Goal: Task Accomplishment & Management: Manage account settings

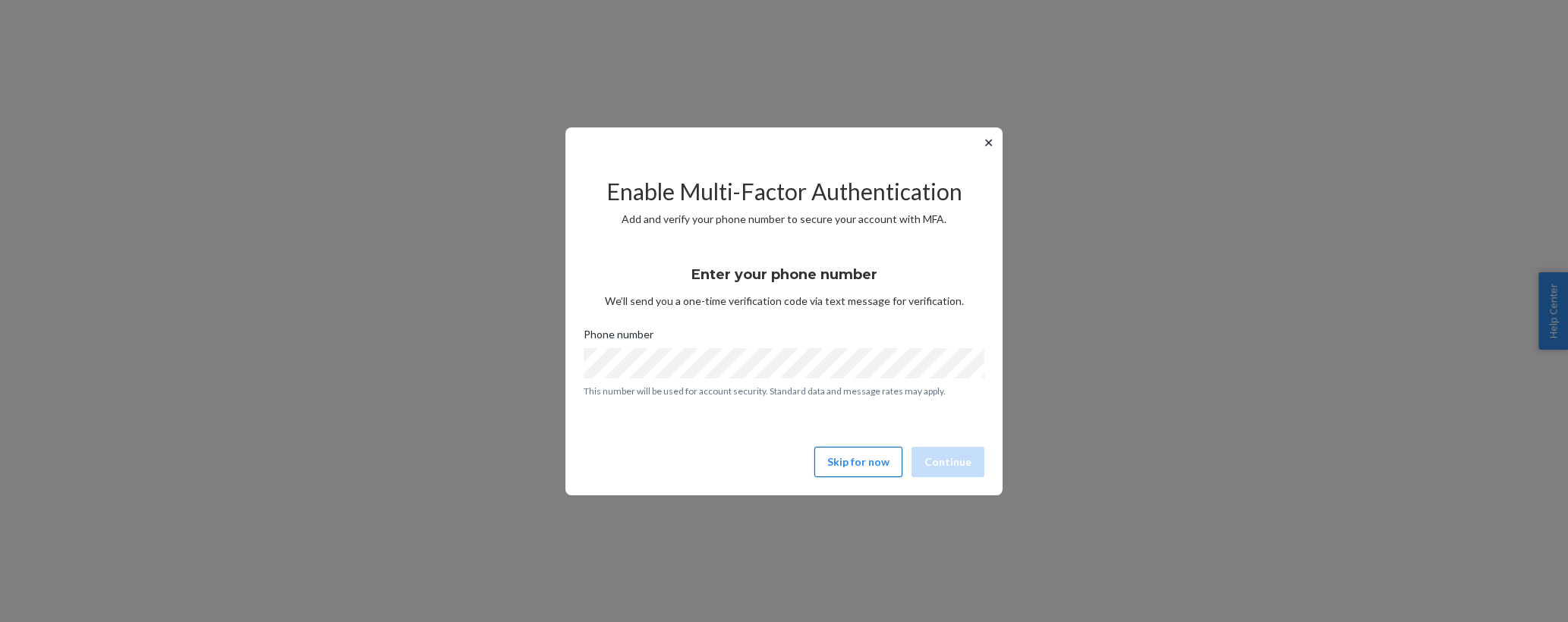
click at [873, 469] on button "Skip for now" at bounding box center [858, 462] width 88 height 30
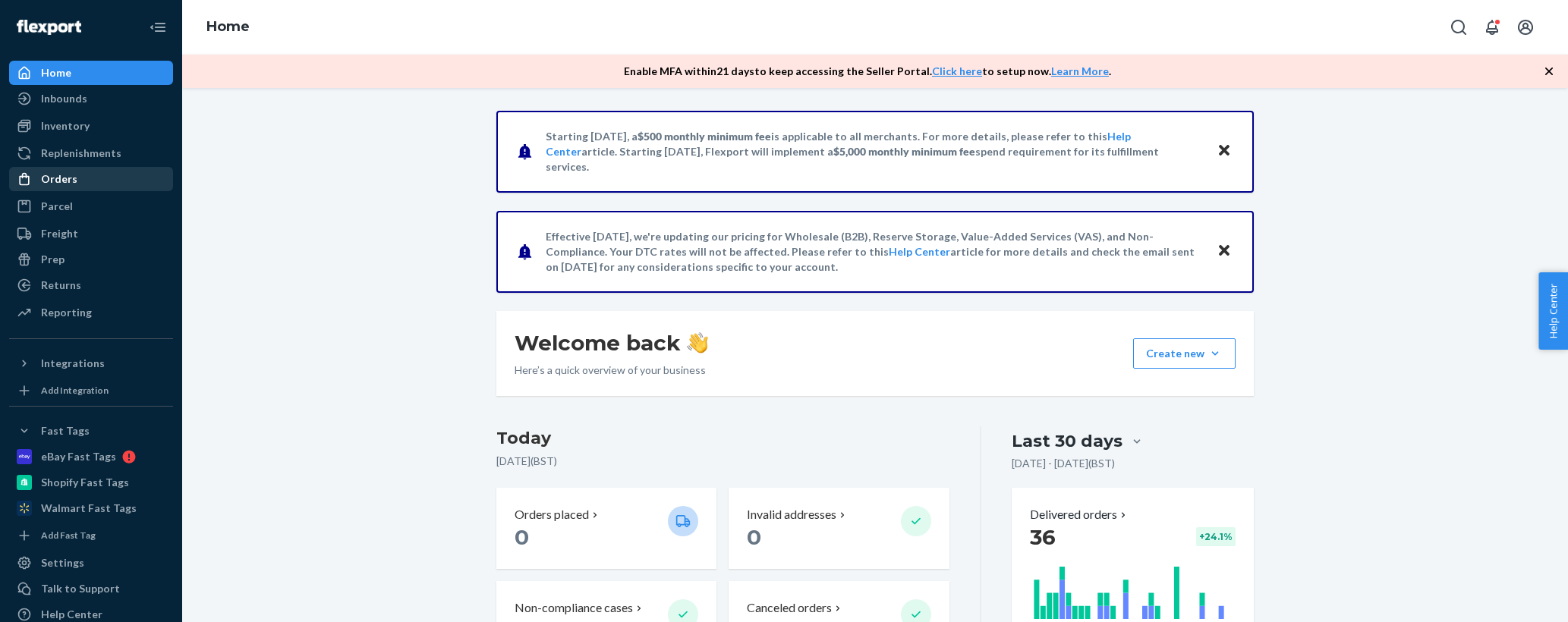
click at [79, 184] on div "Orders" at bounding box center [91, 179] width 161 height 21
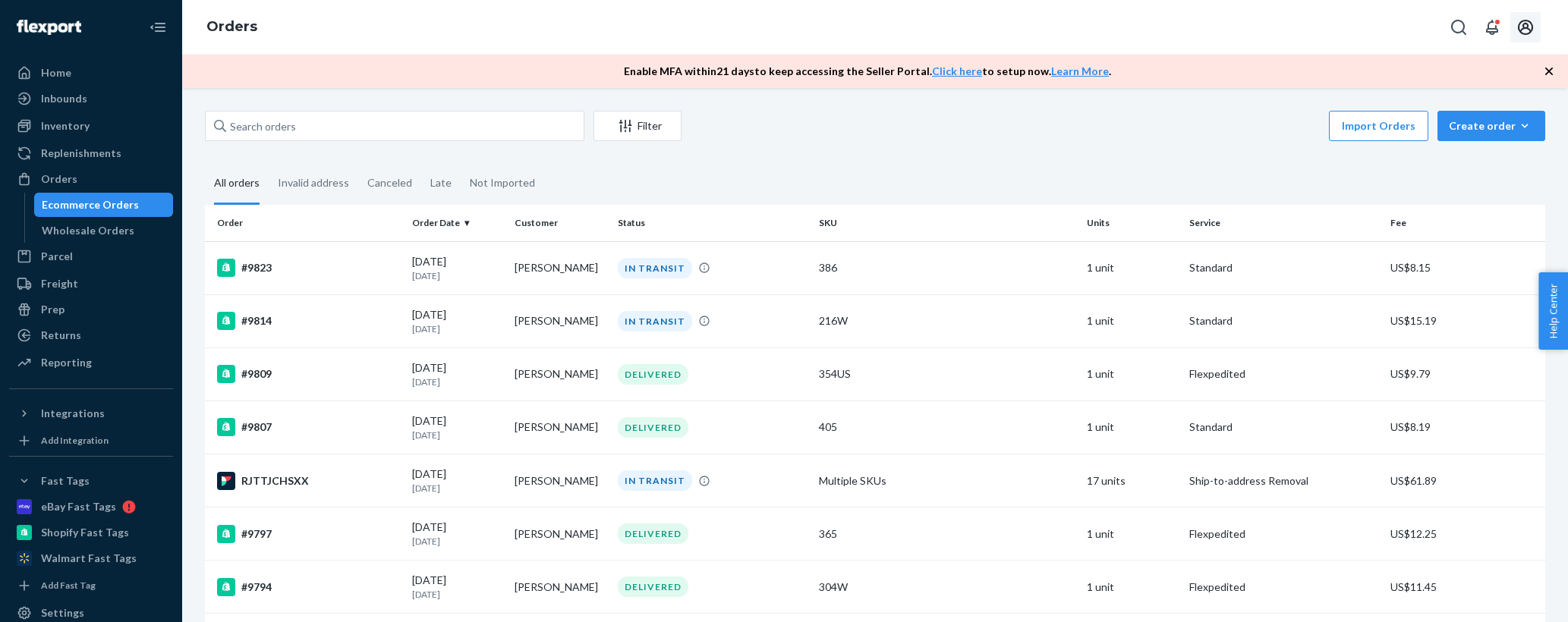
click at [1512, 26] on button "Open account menu" at bounding box center [1525, 27] width 30 height 30
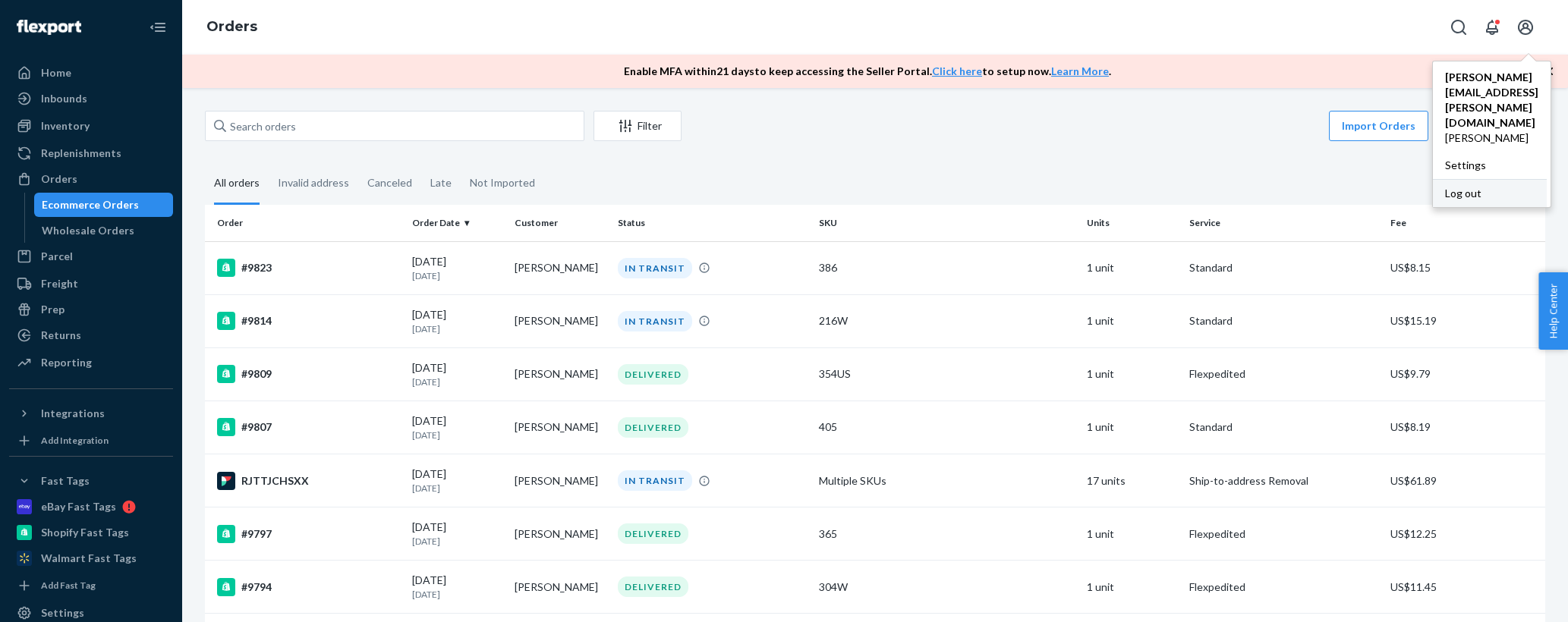
click at [1433, 179] on div "Log out" at bounding box center [1489, 193] width 114 height 28
